Goal: Task Accomplishment & Management: Manage account settings

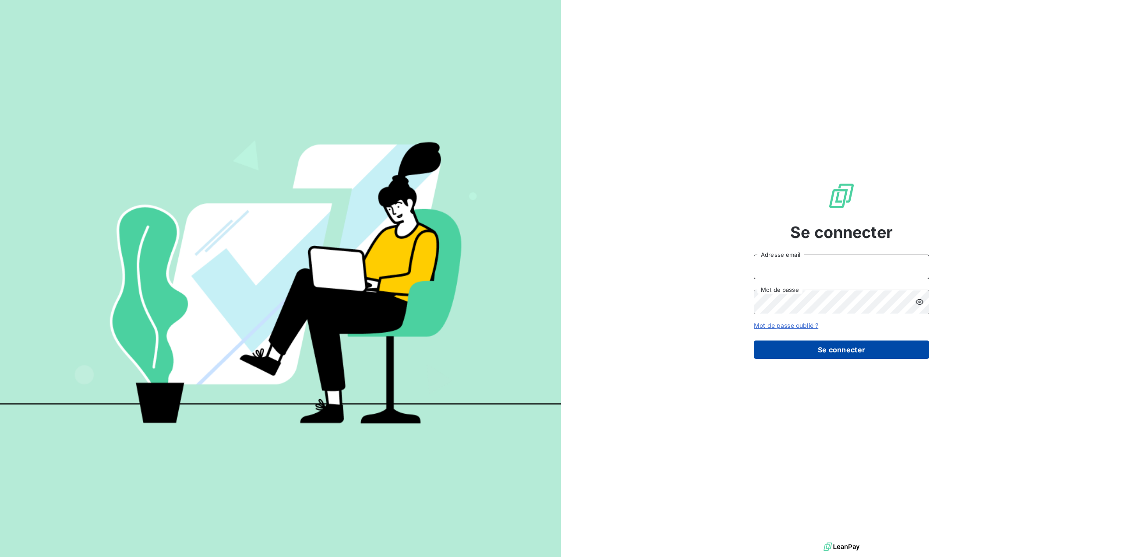
type input "[EMAIL_ADDRESS][DOMAIN_NAME]"
click at [851, 353] on button "Se connecter" at bounding box center [841, 349] width 175 height 18
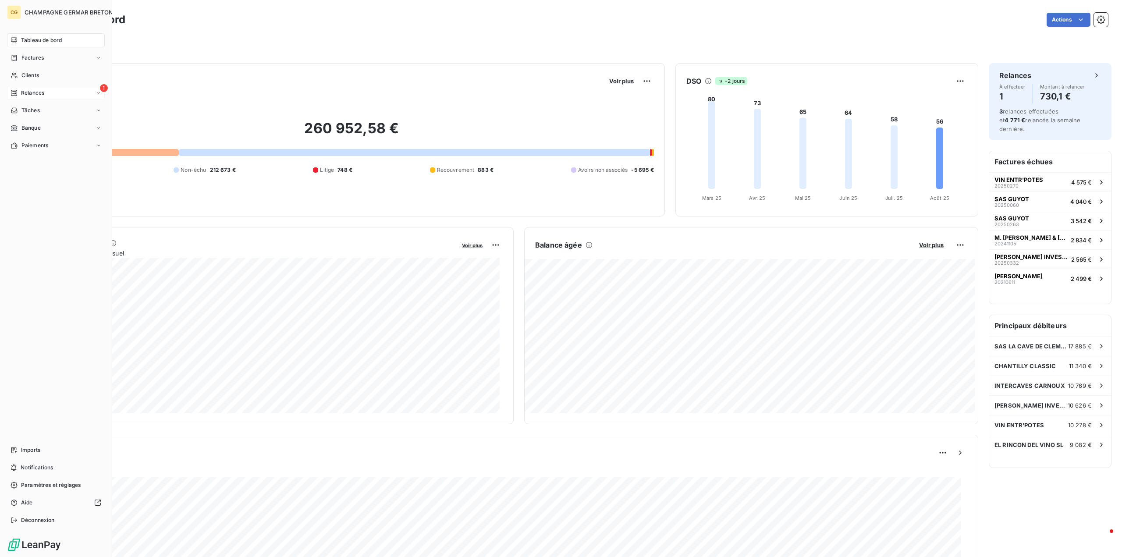
click at [21, 92] on div "Relances" at bounding box center [28, 93] width 34 height 8
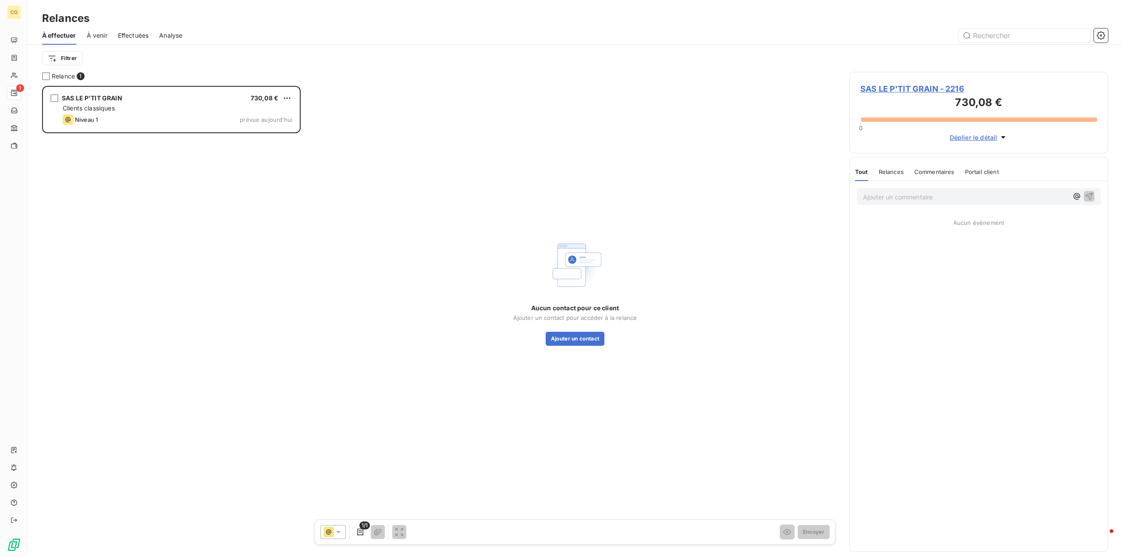
scroll to position [464, 252]
click at [572, 340] on button "Ajouter un contact" at bounding box center [575, 339] width 59 height 14
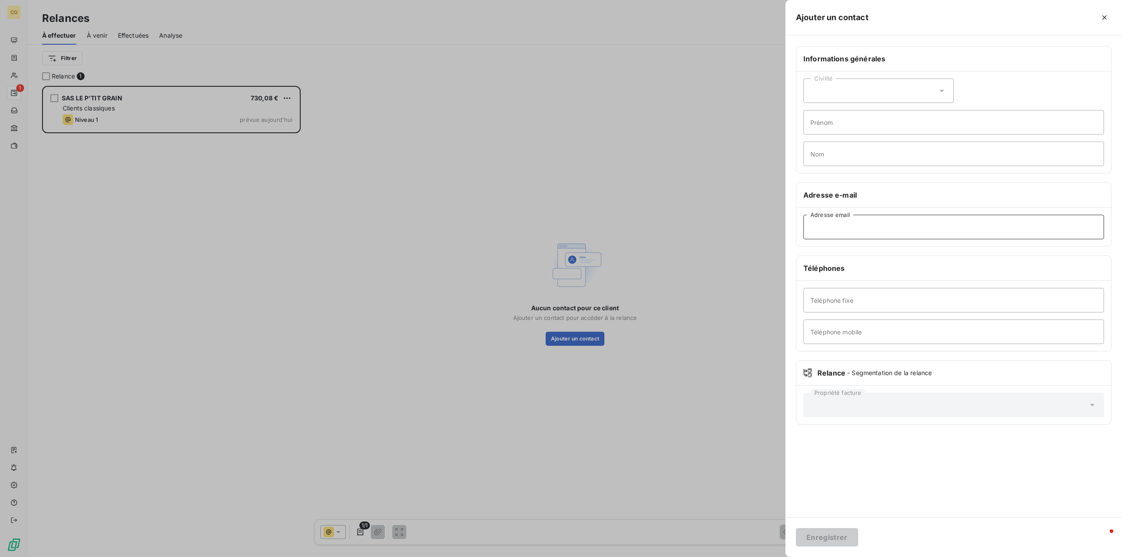
paste input "hoanen.laurent@gmail.com"
type input "hoanen.laurent@gmail.com"
click at [886, 89] on div "Civilité" at bounding box center [878, 90] width 150 height 25
click at [814, 128] on input "radio" at bounding box center [812, 128] width 9 height 9
click at [819, 122] on input "Prénom" at bounding box center [953, 122] width 301 height 25
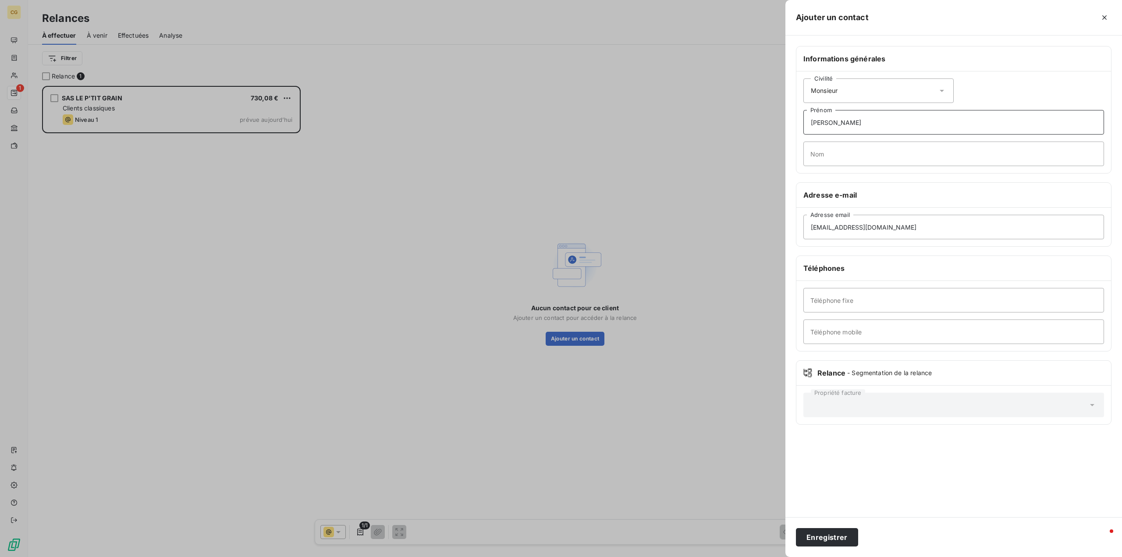
type input "Laurent"
click at [819, 162] on input "Nom" at bounding box center [953, 154] width 301 height 25
type input "Hoanen"
click at [834, 537] on button "Enregistrer" at bounding box center [827, 537] width 62 height 18
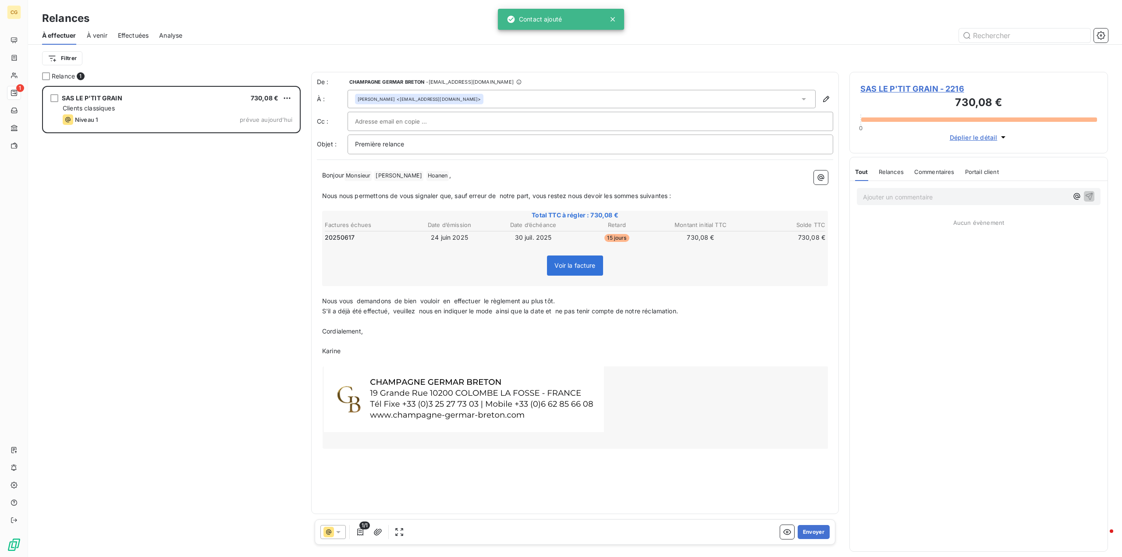
click at [903, 85] on span "SAS LE P'TIT GRAIN - 2216" at bounding box center [978, 89] width 237 height 12
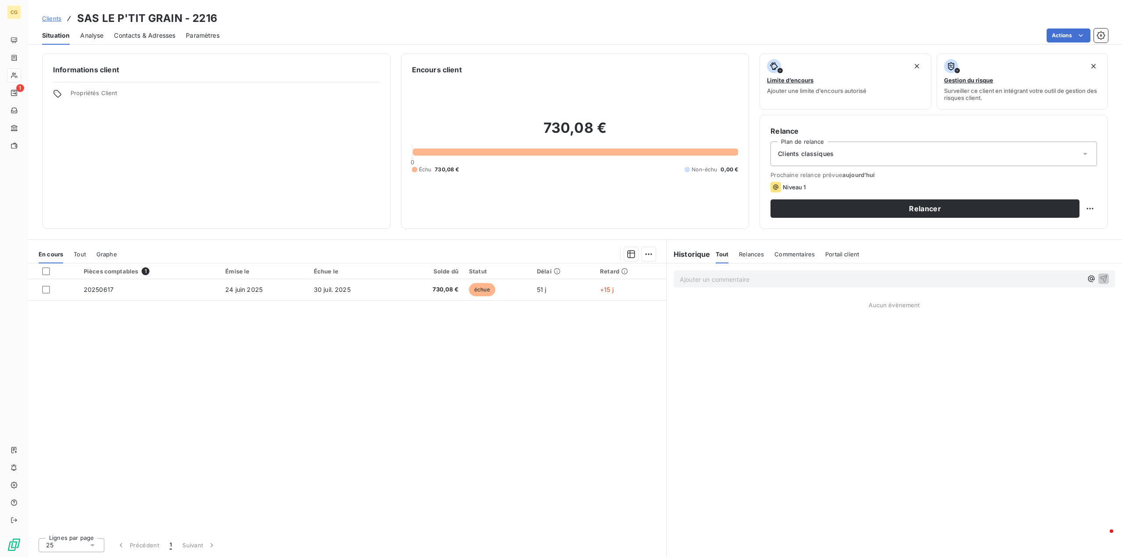
click at [138, 36] on span "Contacts & Adresses" at bounding box center [144, 35] width 61 height 9
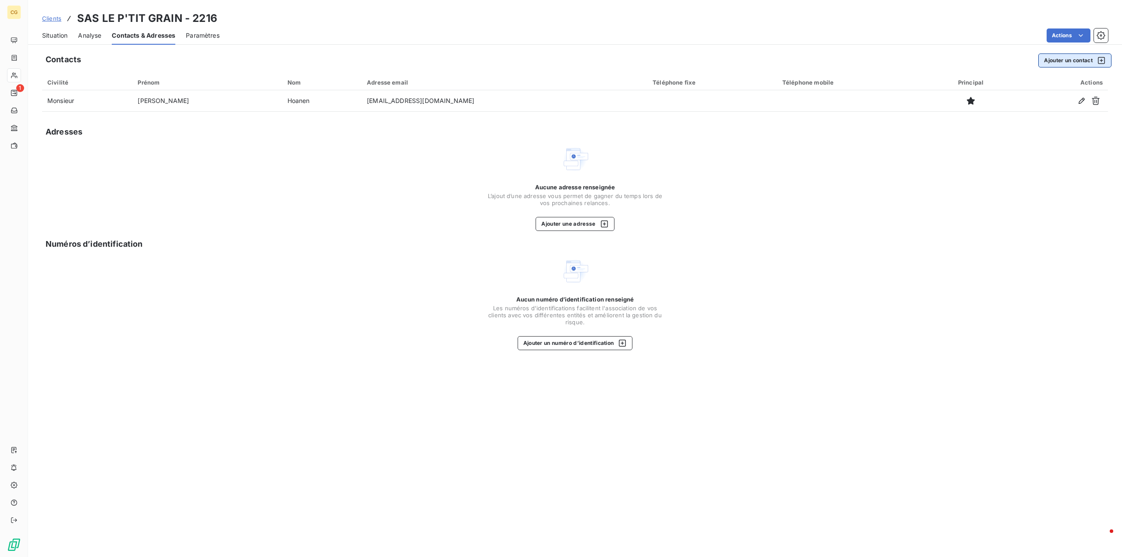
click at [1055, 59] on button "Ajouter un contact" at bounding box center [1074, 60] width 73 height 14
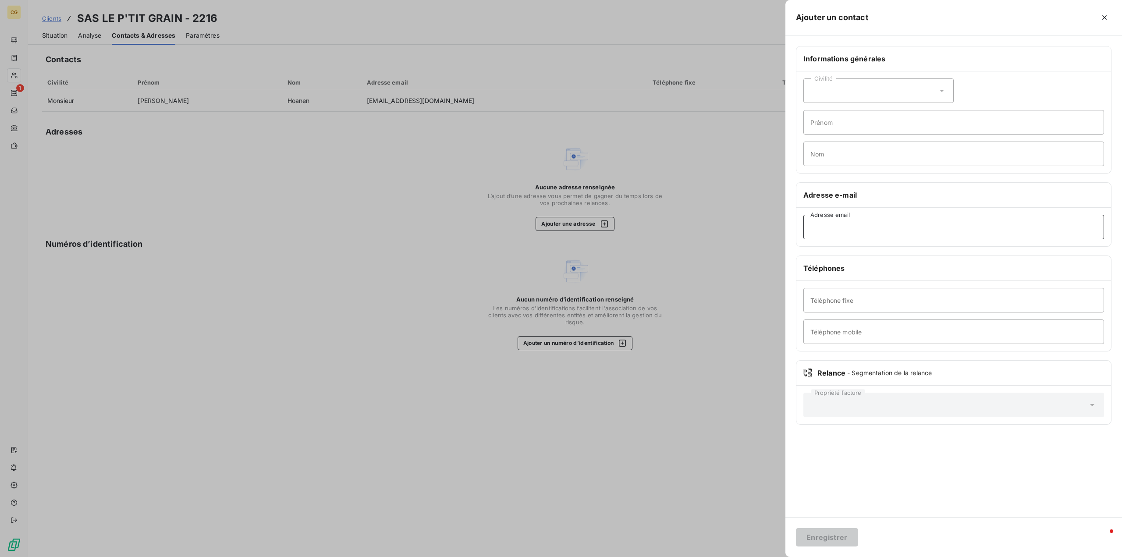
click at [829, 226] on input "Adresse email" at bounding box center [953, 227] width 301 height 25
type input "simplementduvin@hotmail.fr"
click at [834, 537] on button "Enregistrer" at bounding box center [827, 537] width 62 height 18
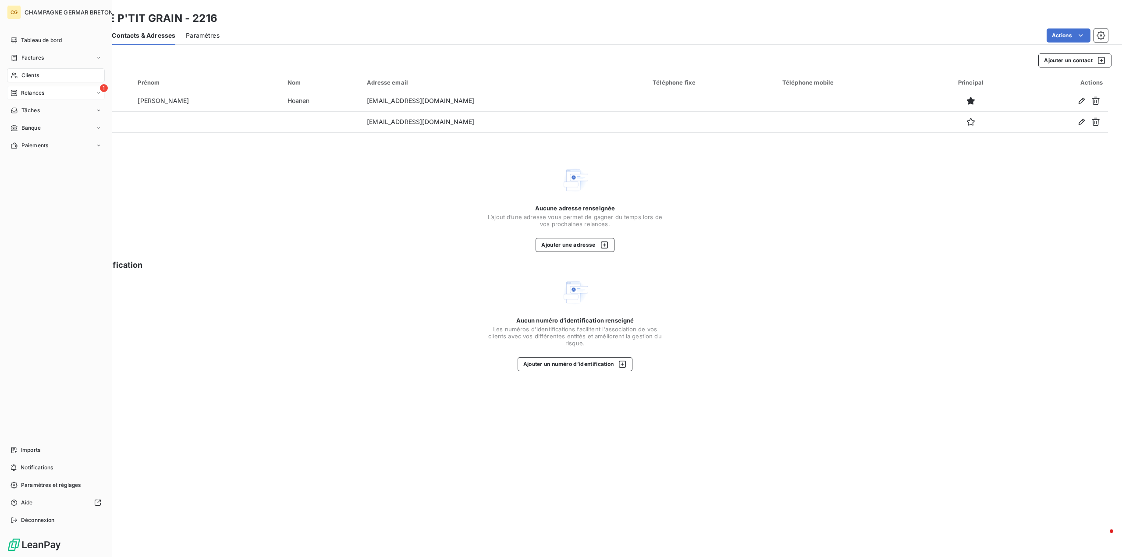
click at [21, 90] on span "Relances" at bounding box center [32, 93] width 23 height 8
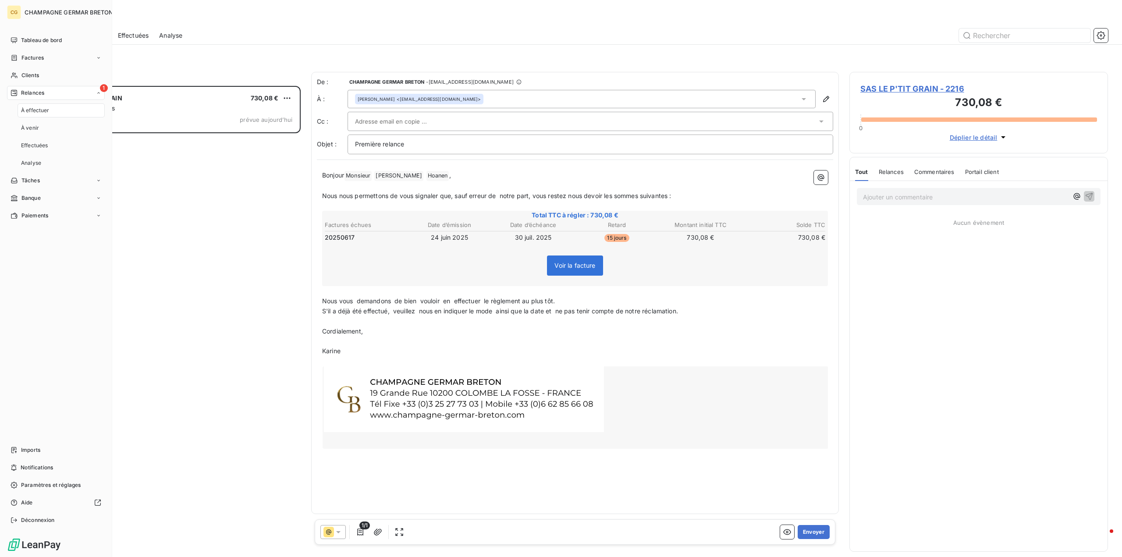
scroll to position [464, 252]
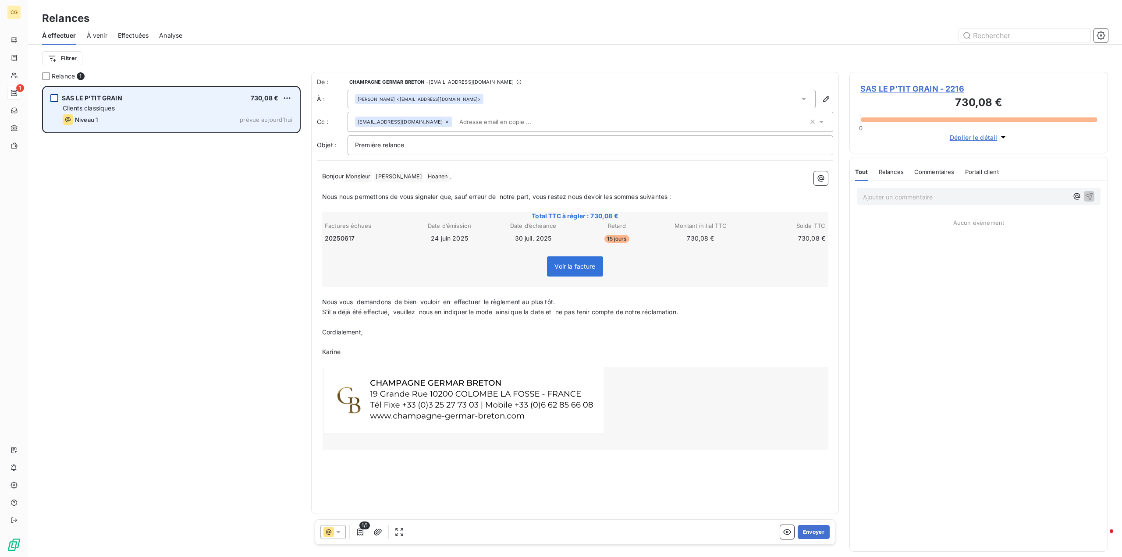
click at [53, 95] on div "grid" at bounding box center [54, 98] width 8 height 8
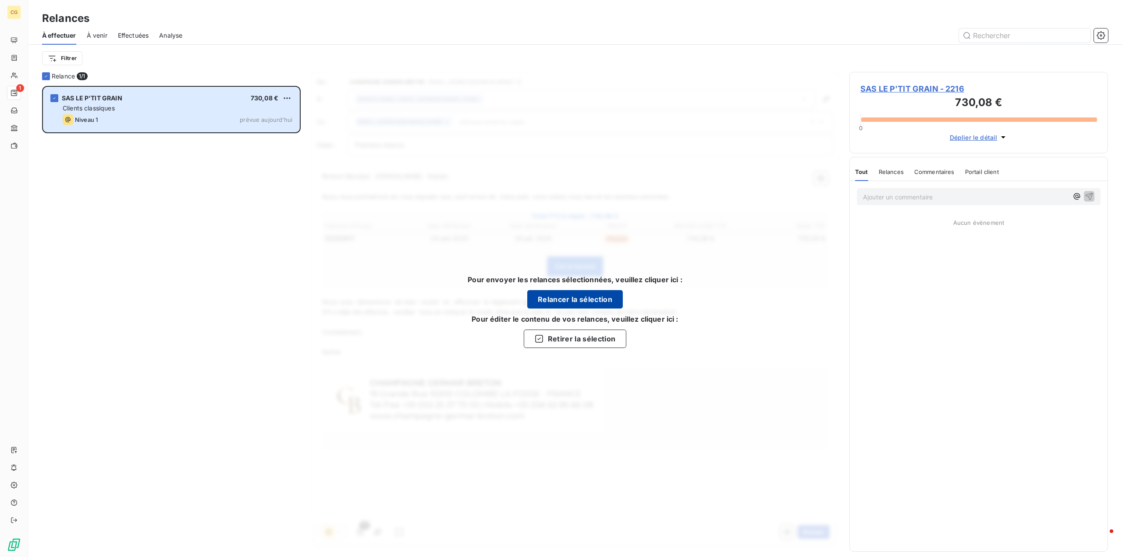
click at [566, 297] on button "Relancer la sélection" at bounding box center [575, 299] width 96 height 18
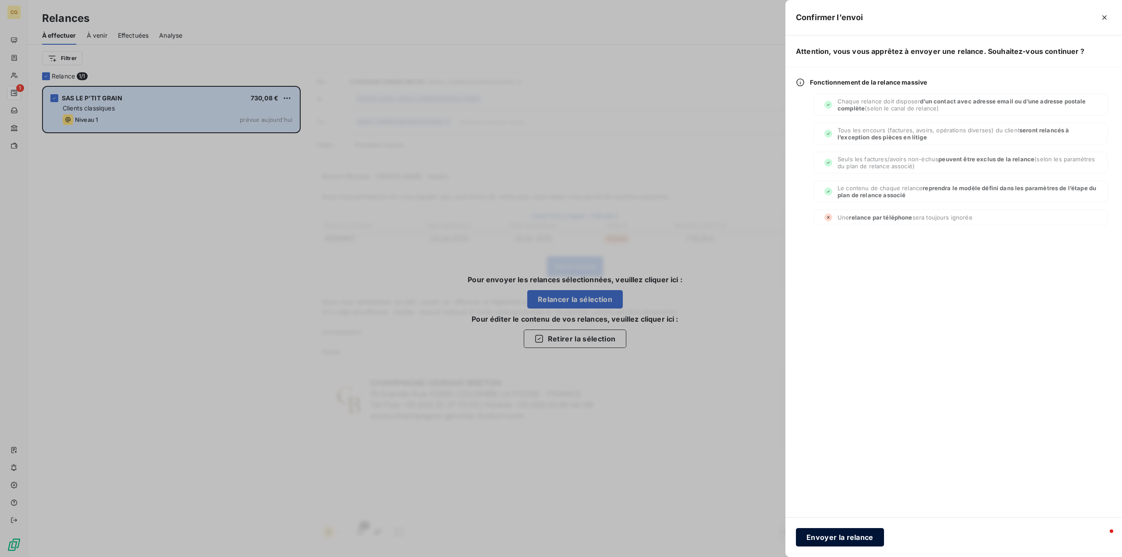
click at [849, 539] on button "Envoyer la relance" at bounding box center [840, 537] width 88 height 18
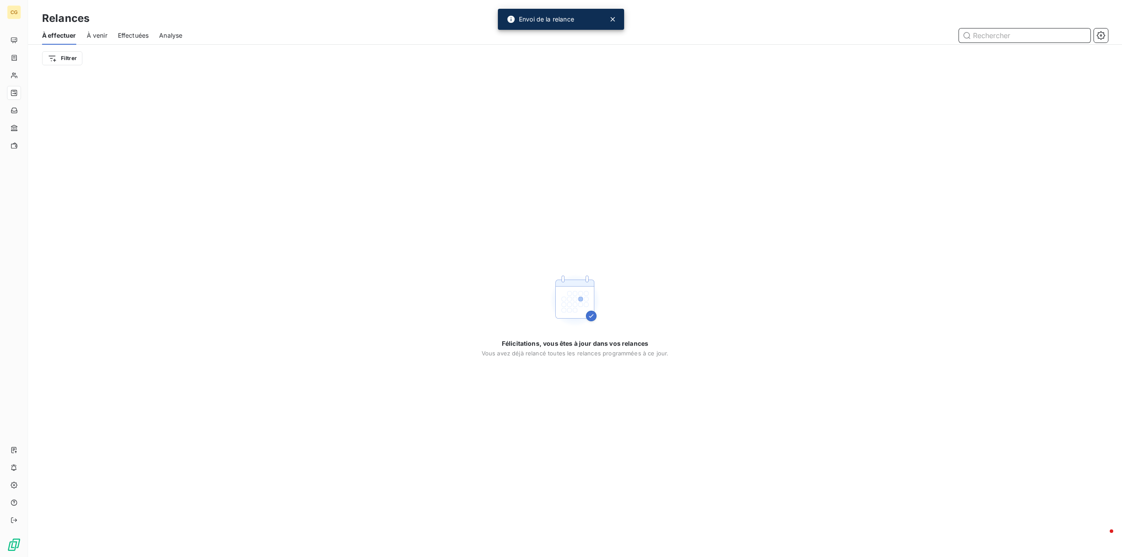
click at [63, 39] on span "À effectuer" at bounding box center [59, 35] width 34 height 9
click at [132, 36] on span "Effectuées" at bounding box center [133, 35] width 31 height 9
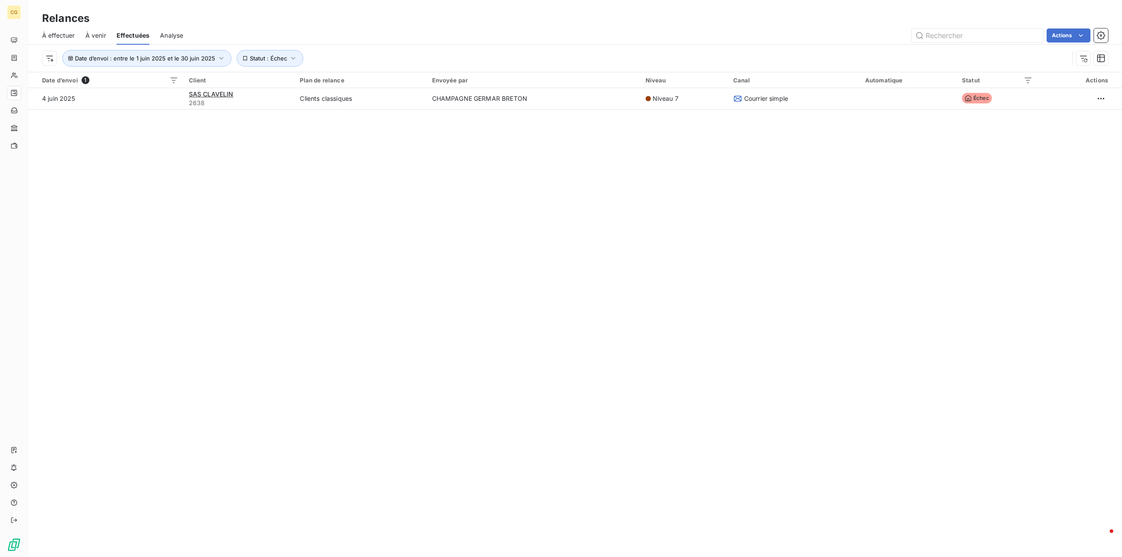
click at [64, 36] on span "À effectuer" at bounding box center [58, 35] width 33 height 9
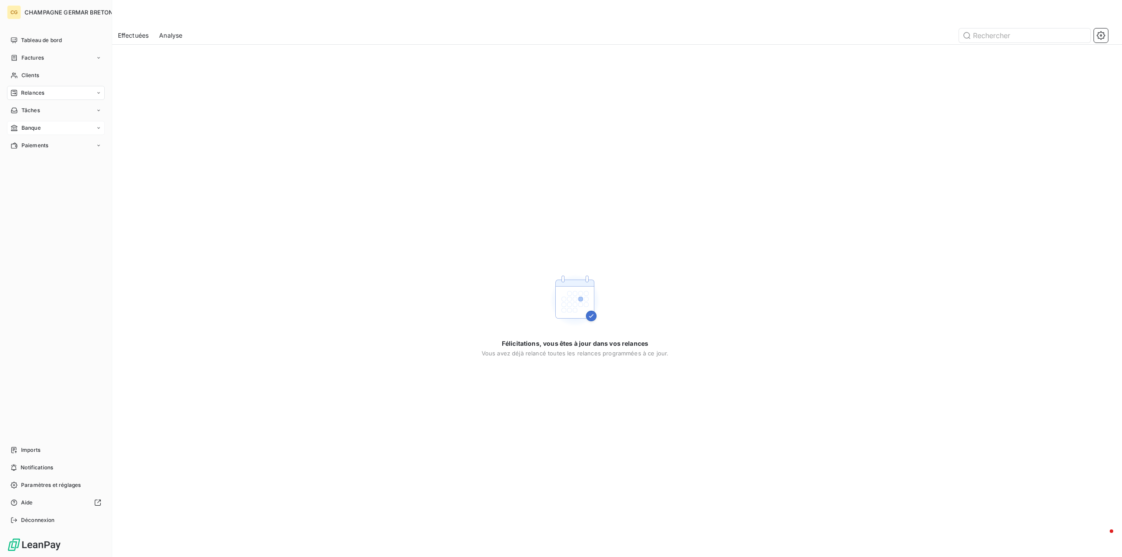
click at [27, 126] on span "Banque" at bounding box center [30, 128] width 19 height 8
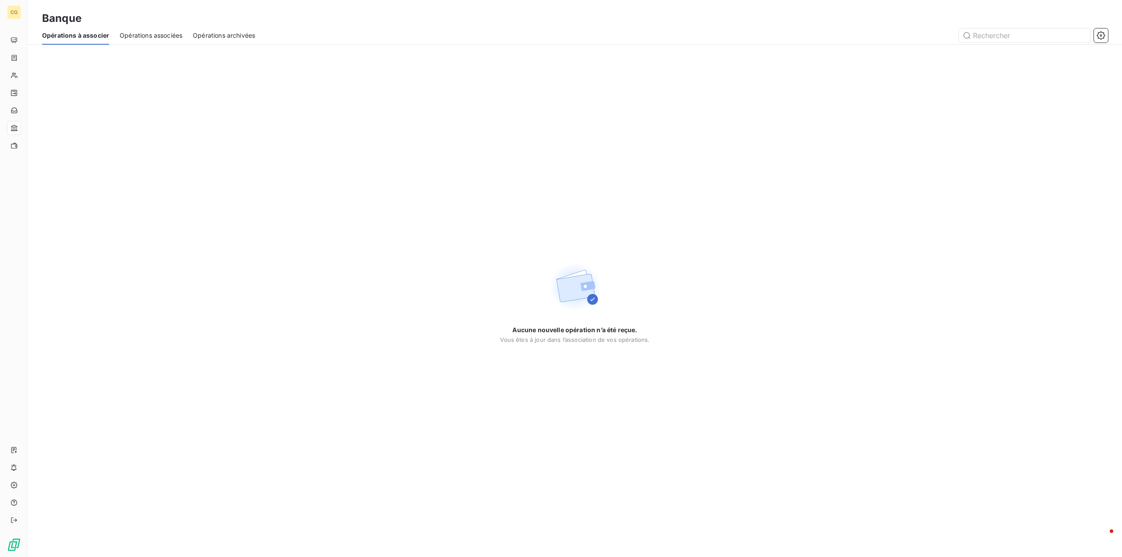
click at [208, 34] on span "Opérations archivées" at bounding box center [224, 35] width 62 height 9
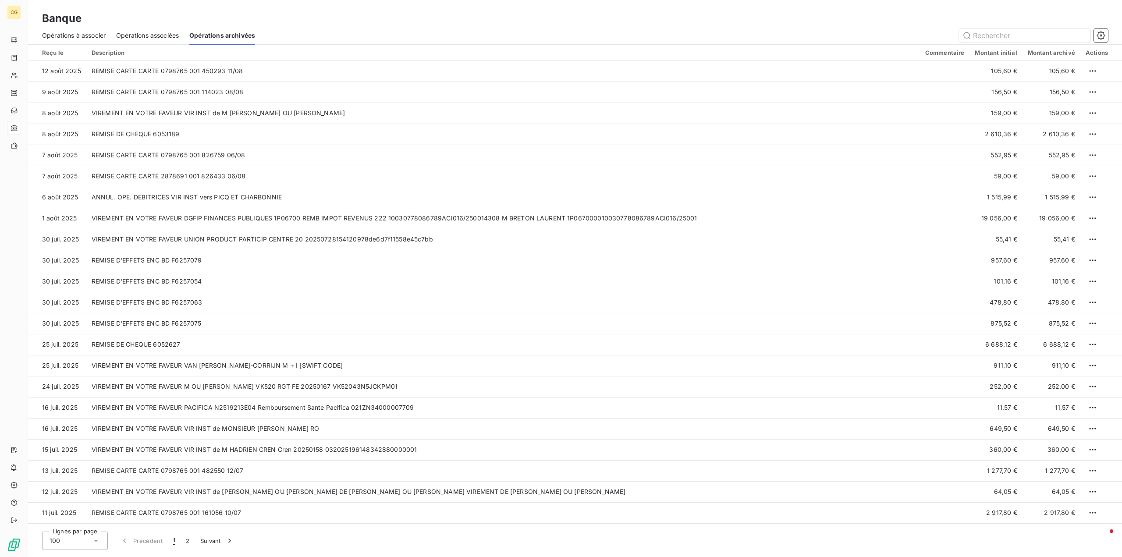
click at [155, 34] on span "Opérations associées" at bounding box center [147, 35] width 63 height 9
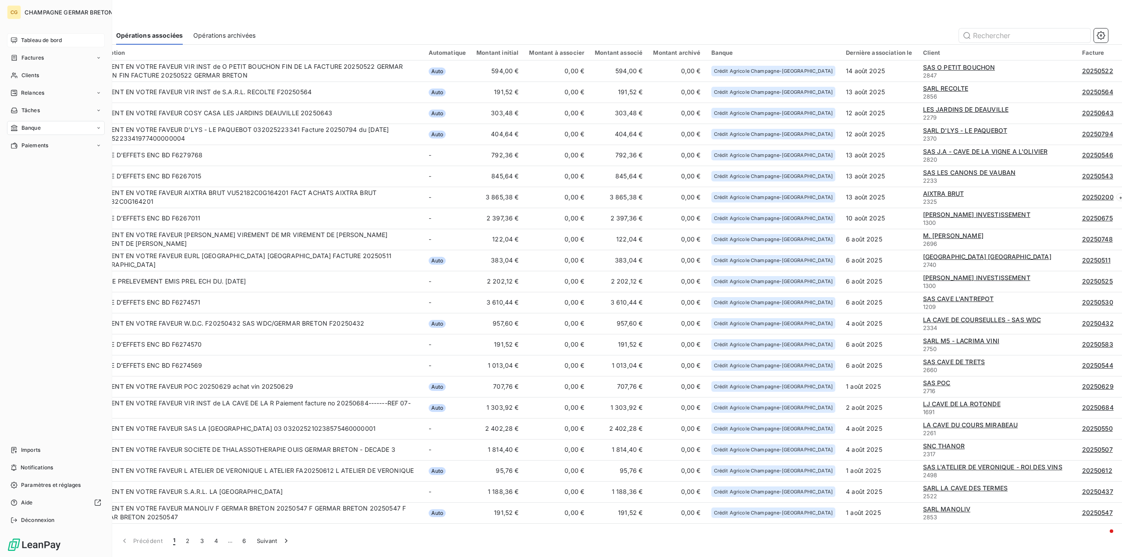
click at [49, 35] on div "Tableau de bord" at bounding box center [56, 40] width 98 height 14
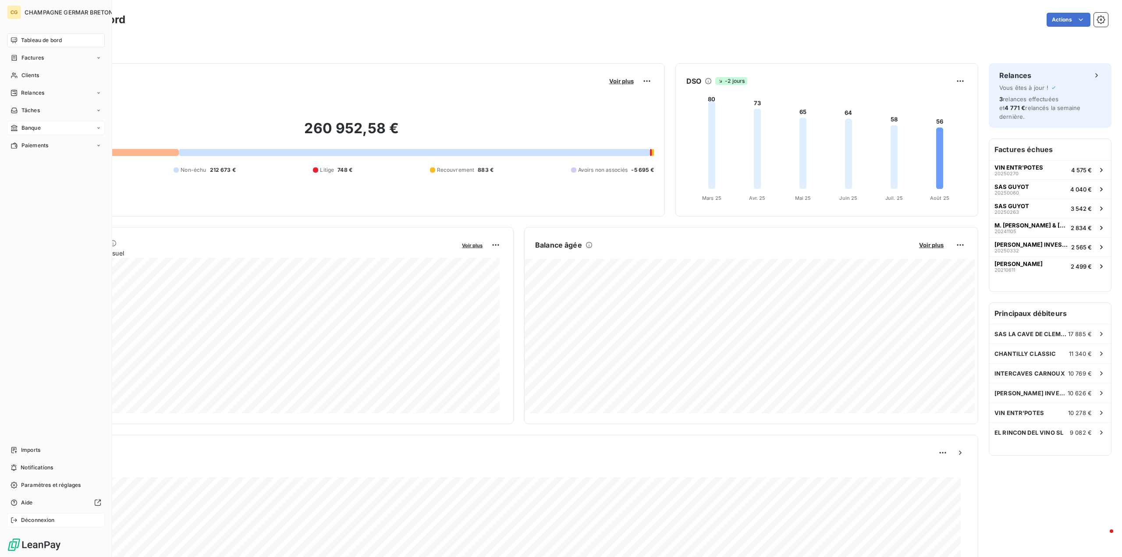
click at [23, 521] on span "Déconnexion" at bounding box center [38, 520] width 34 height 8
